Goal: Information Seeking & Learning: Learn about a topic

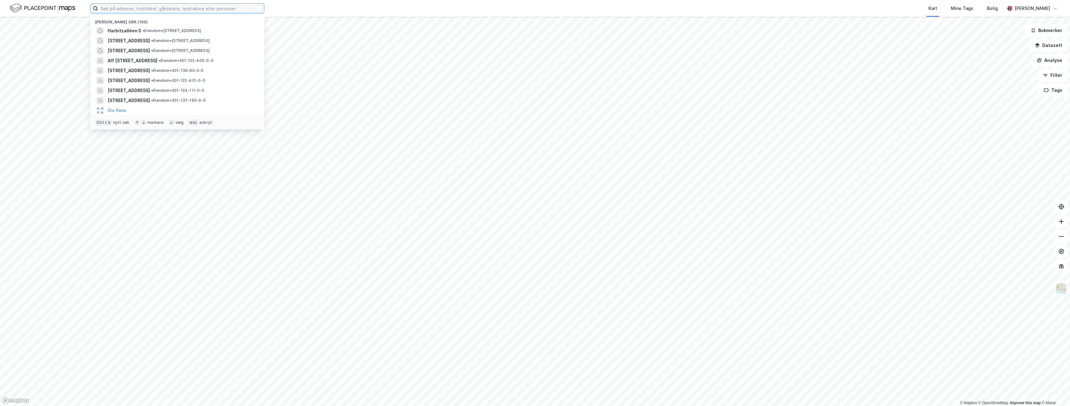
click at [116, 10] on input at bounding box center [181, 8] width 166 height 9
click at [152, 11] on input at bounding box center [181, 8] width 166 height 9
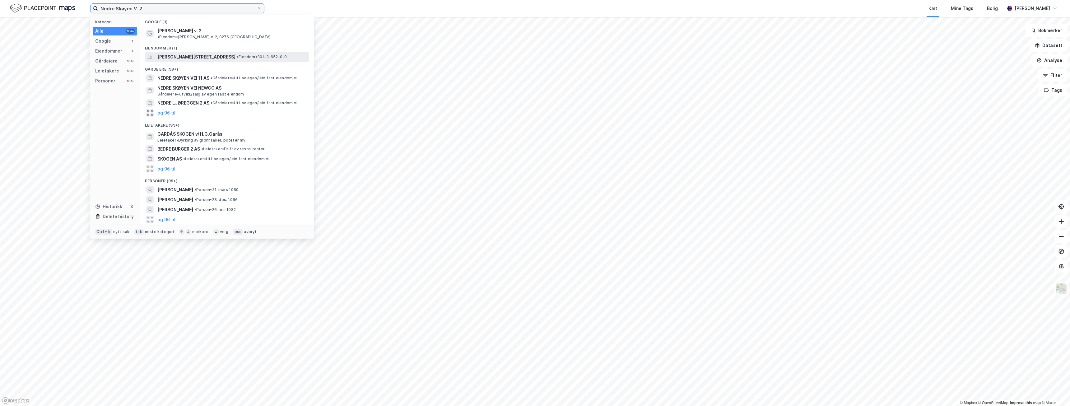
type input "Nedre Skøyen V. 2"
click at [204, 53] on span "[PERSON_NAME][STREET_ADDRESS]" at bounding box center [196, 56] width 78 height 7
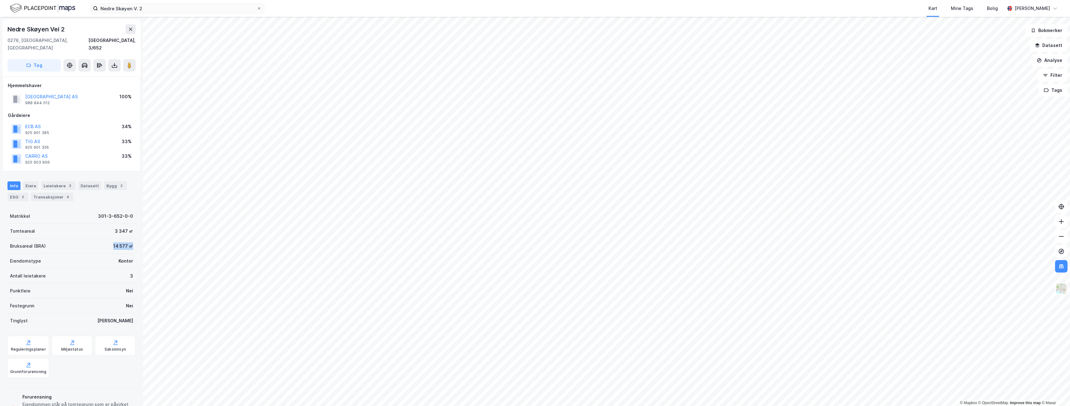
drag, startPoint x: 105, startPoint y: 239, endPoint x: 128, endPoint y: 239, distance: 22.7
click at [128, 239] on div "Bruksareal (BRA) 14 577 ㎡" at bounding box center [71, 246] width 128 height 15
click at [91, 268] on div "Antall leietakere 3" at bounding box center [71, 275] width 128 height 15
click at [113, 181] on div "Bygg 2" at bounding box center [115, 185] width 23 height 9
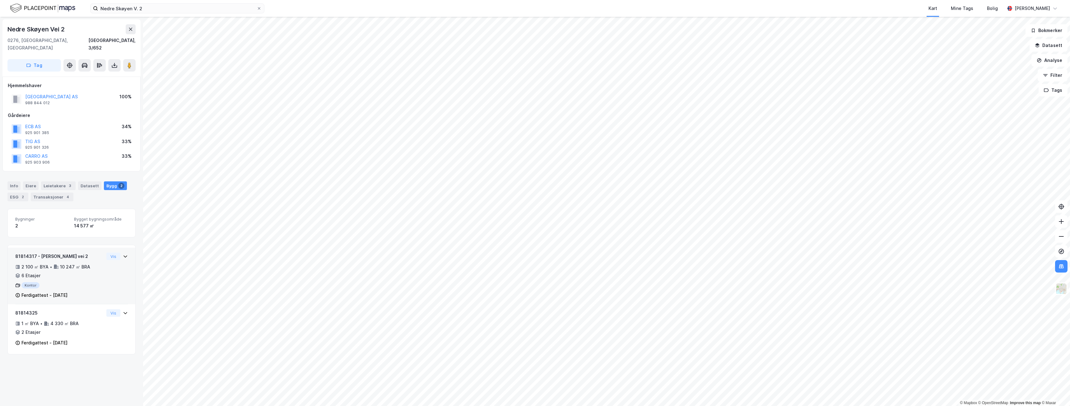
click at [77, 272] on div "81814317 - Nedre Skøyen vei 2 2 100 ㎡ BYA • 10 247 ㎡ BRA • 6 Etasjer Kontor Fer…" at bounding box center [59, 276] width 89 height 47
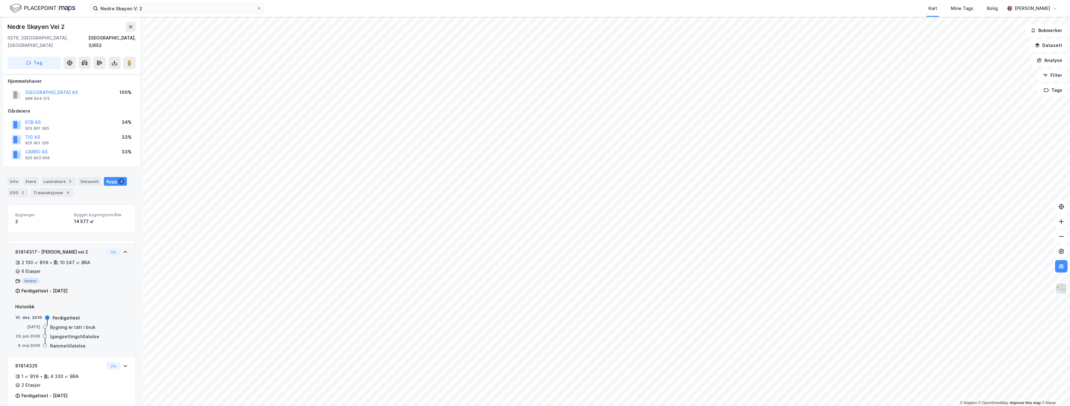
scroll to position [6, 0]
click at [114, 367] on div "81814325 1 ㎡ BYA • 4 330 ㎡ BRA • 2 Etasjer Ferdigattest - [DATE] Vis" at bounding box center [71, 382] width 113 height 42
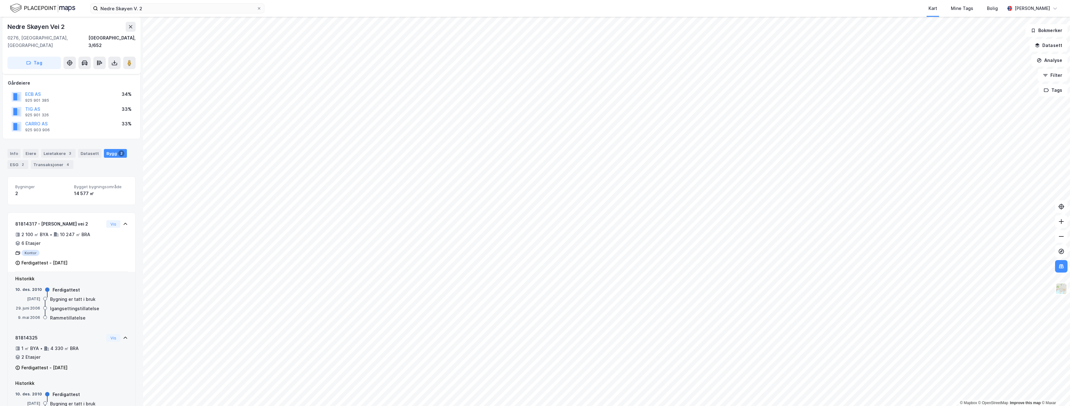
scroll to position [63, 0]
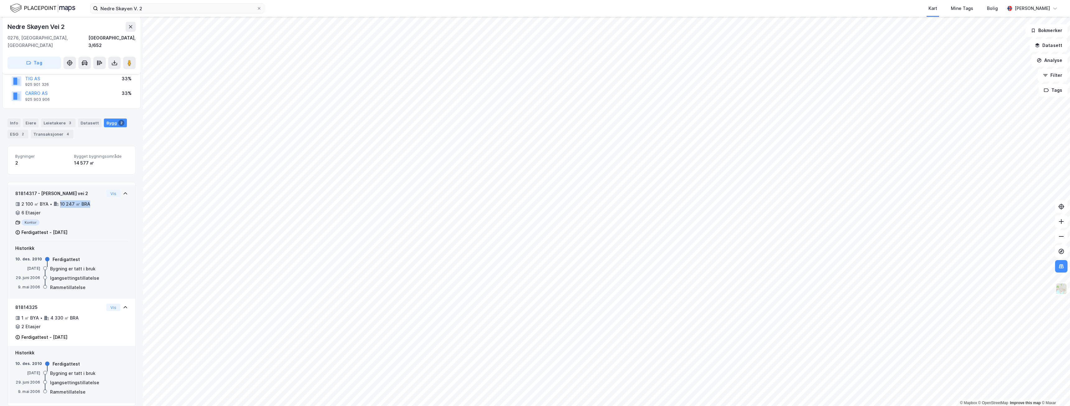
drag, startPoint x: 90, startPoint y: 195, endPoint x: 60, endPoint y: 196, distance: 29.3
click at [60, 200] on div "2 100 ㎡ BYA • 10 247 ㎡ BRA • 6 Etasjer" at bounding box center [59, 208] width 89 height 16
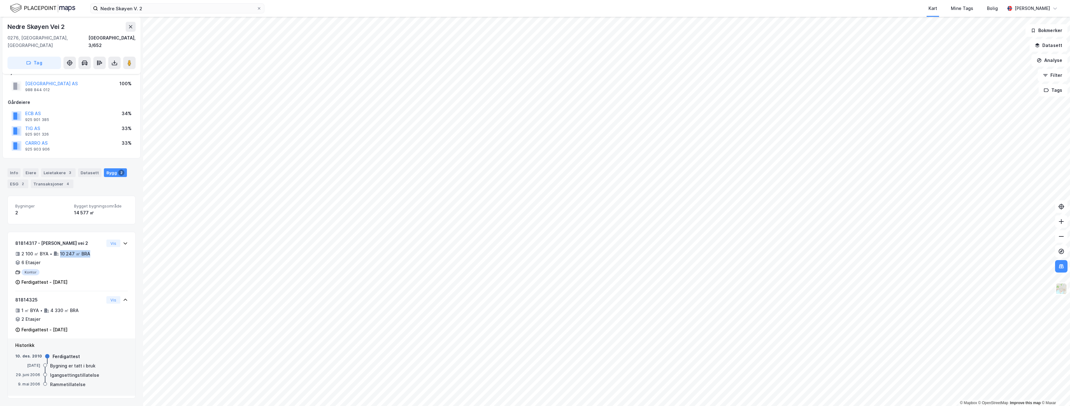
scroll to position [6, 0]
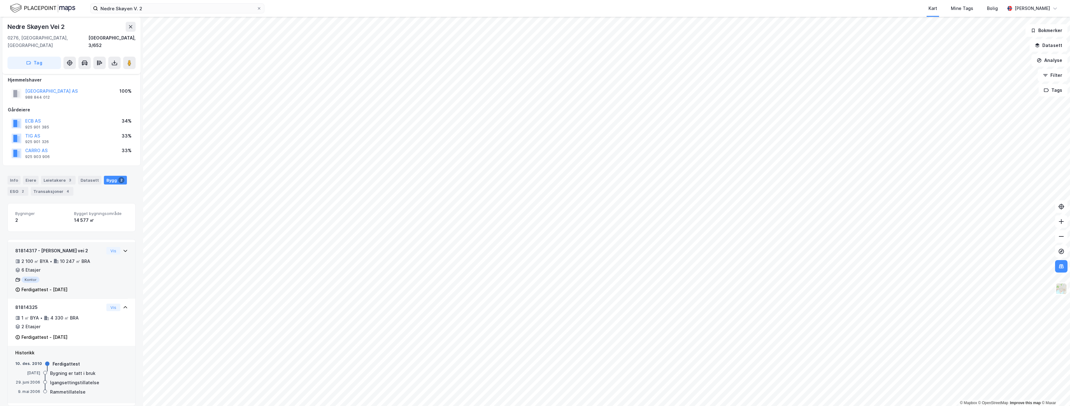
click at [97, 276] on div "Kontor" at bounding box center [59, 279] width 89 height 6
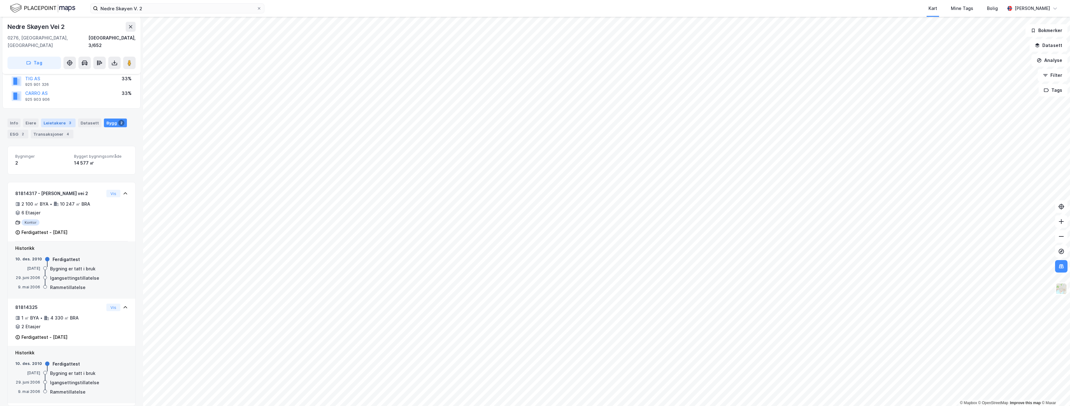
click at [48, 118] on div "Leietakere 3" at bounding box center [58, 122] width 35 height 9
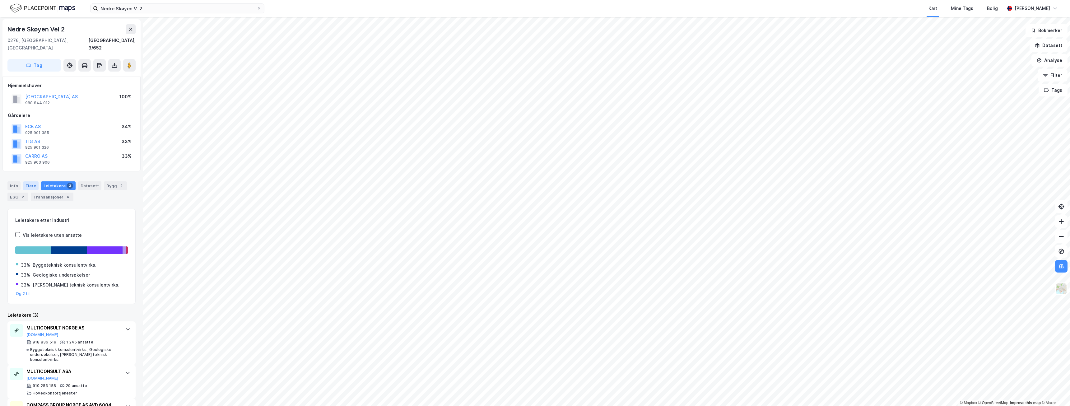
click at [30, 181] on div "Eiere" at bounding box center [31, 185] width 16 height 9
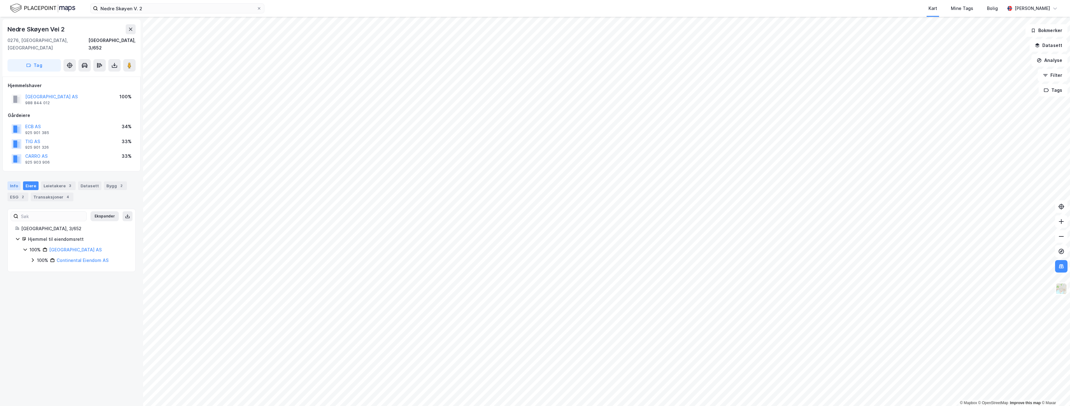
click at [12, 181] on div "Info" at bounding box center [13, 185] width 13 height 9
